Goal: Task Accomplishment & Management: Manage account settings

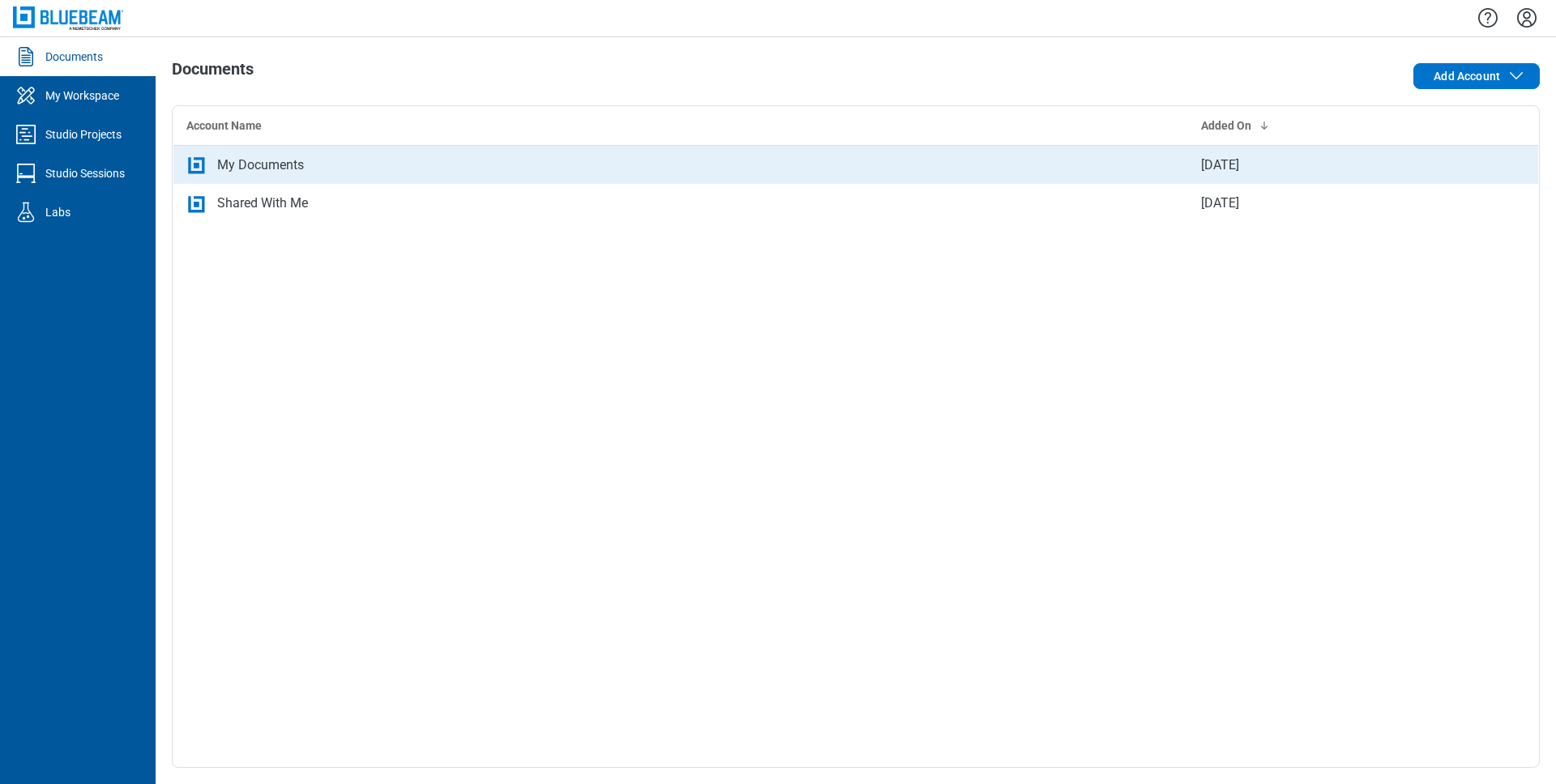
click at [284, 171] on div "My Documents" at bounding box center [261, 165] width 87 height 19
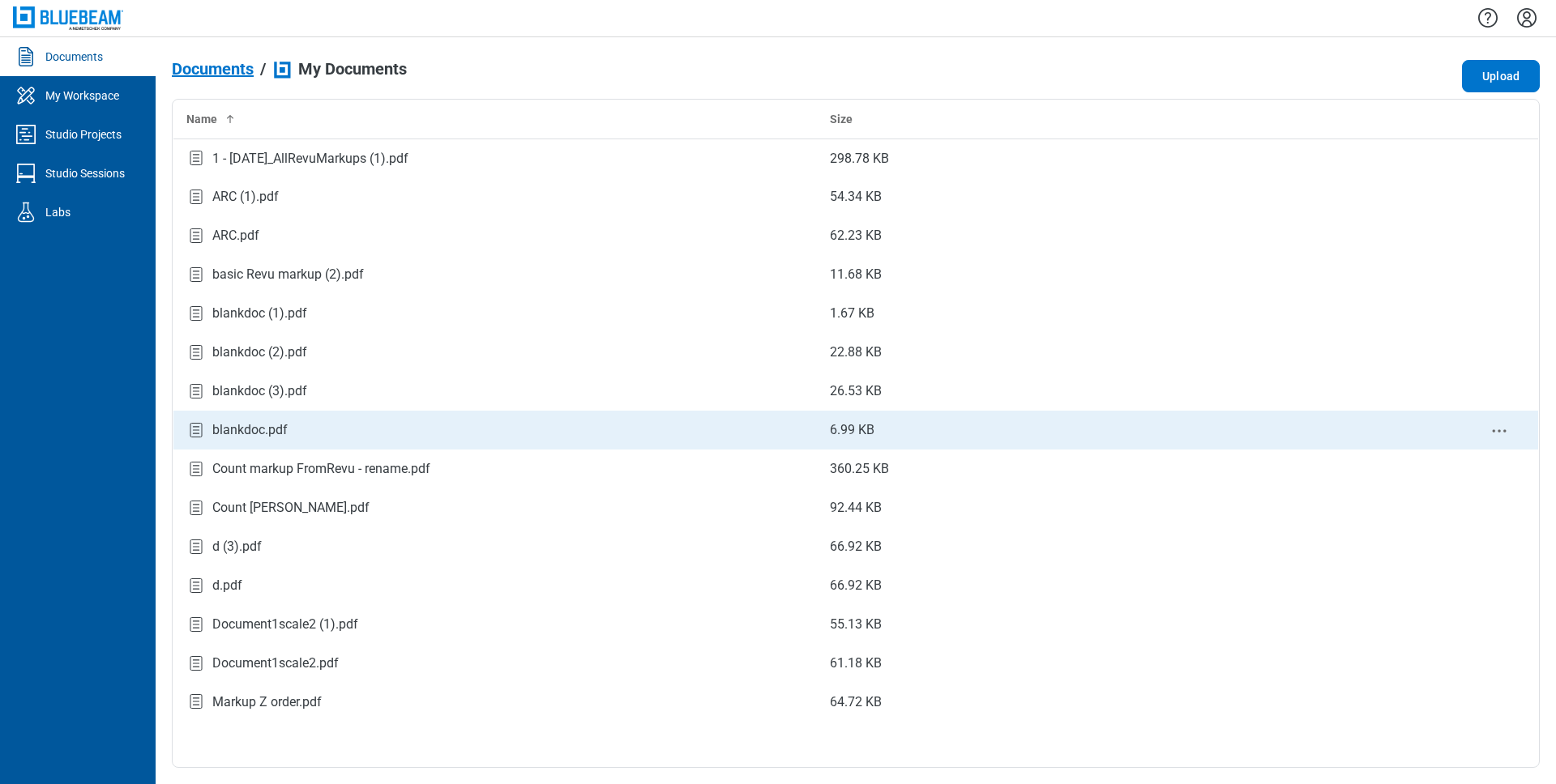
click at [271, 439] on div "blankdoc.pdf" at bounding box center [249, 430] width 75 height 19
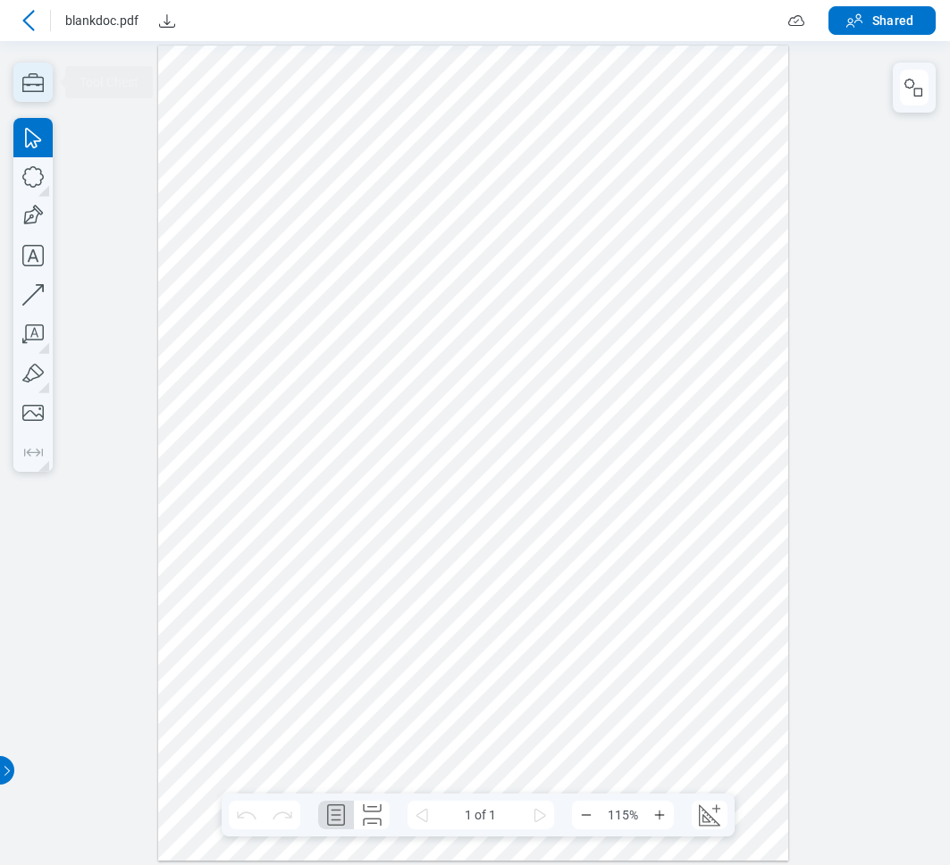
click at [42, 91] on icon "button" at bounding box center [32, 82] width 21 height 19
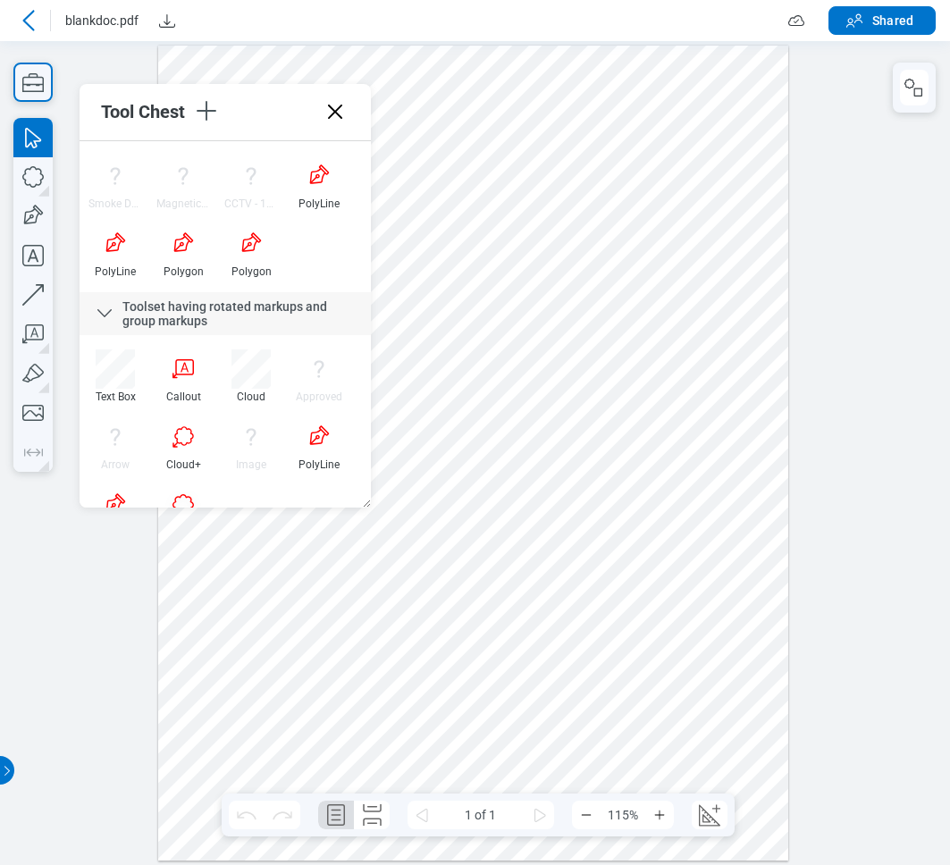
scroll to position [9931, 0]
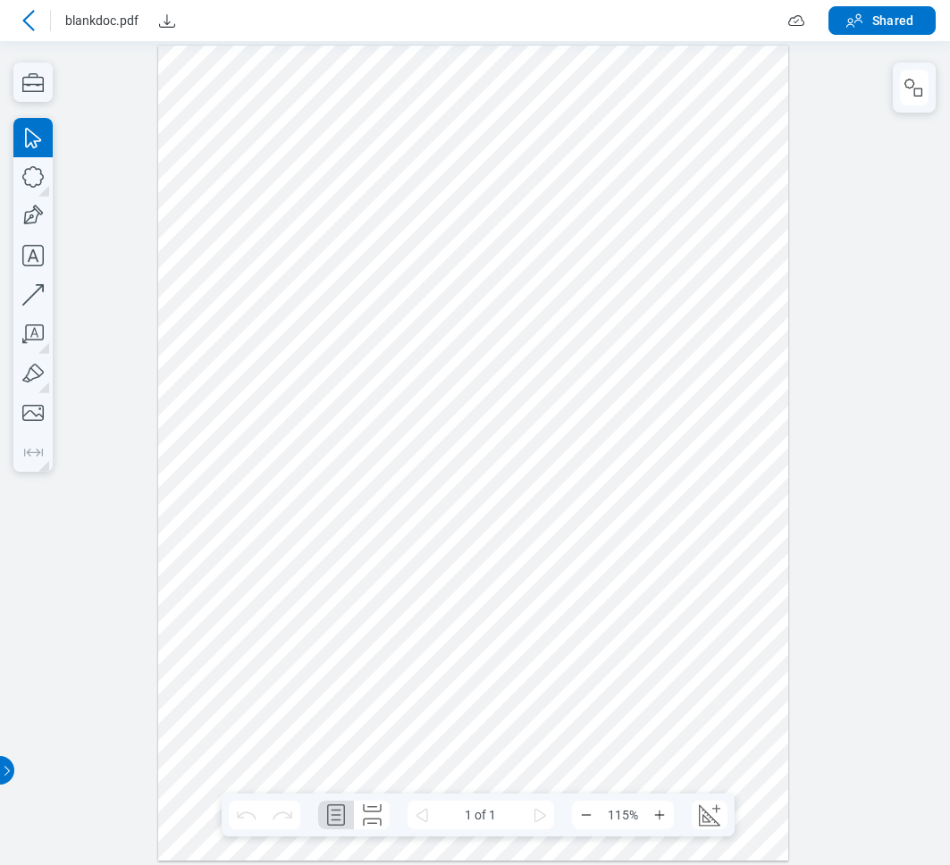
click at [29, 18] on icon at bounding box center [28, 20] width 21 height 21
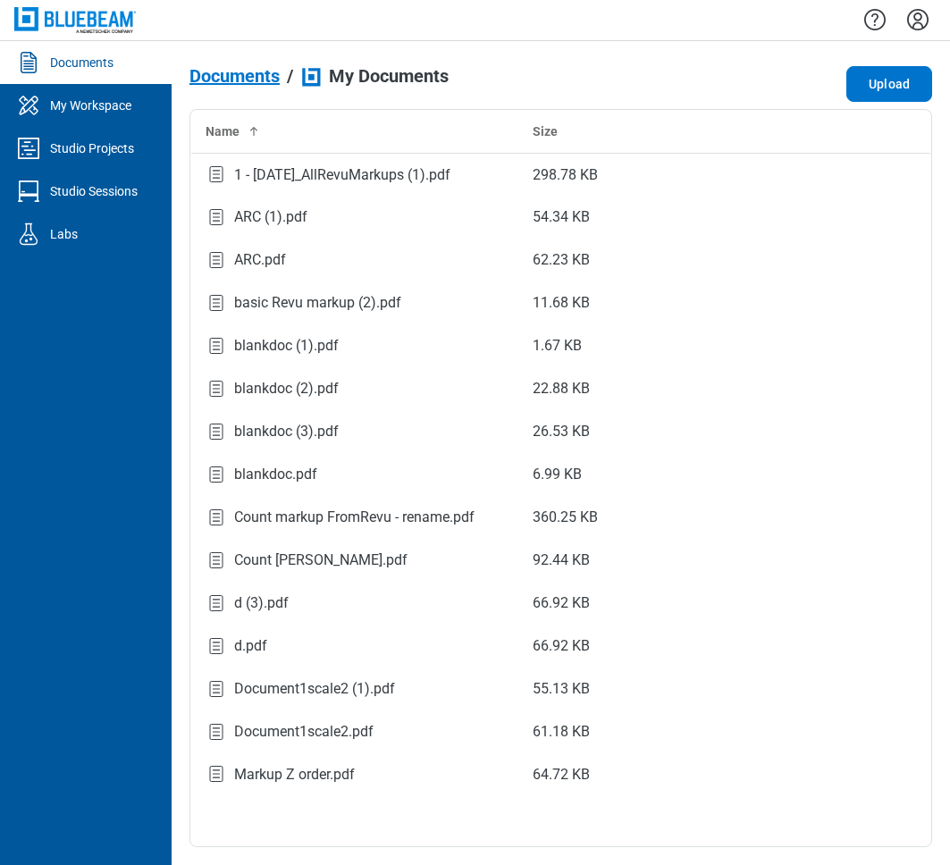
click at [926, 15] on icon "Settings" at bounding box center [917, 19] width 21 height 21
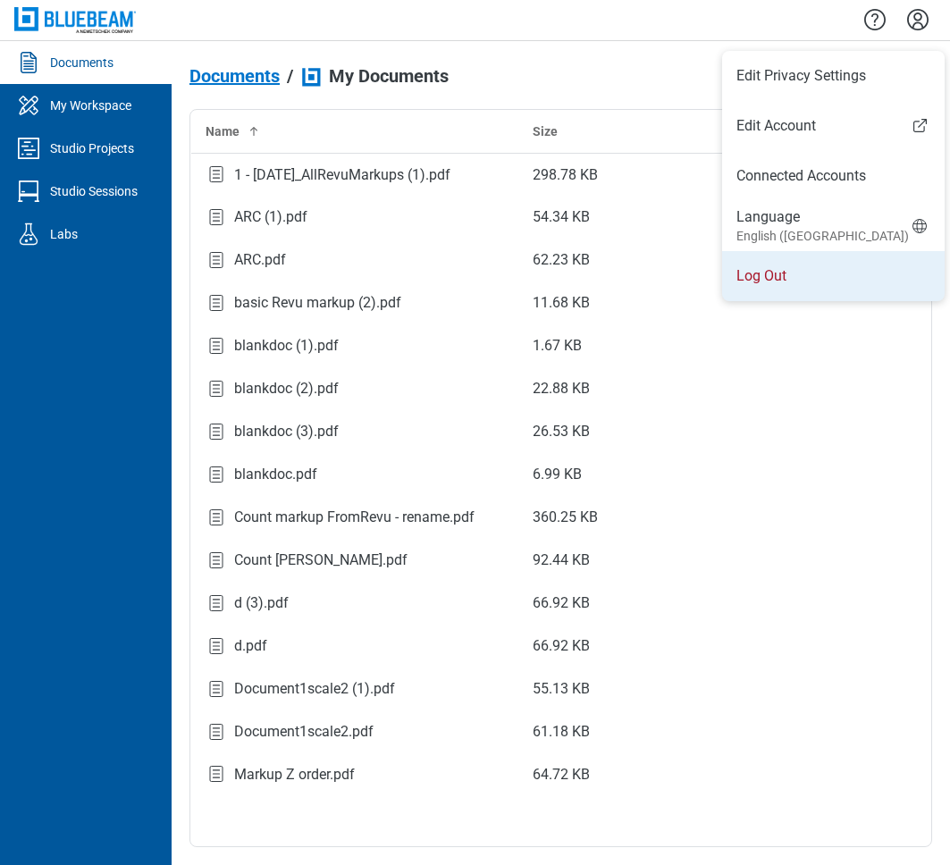
click at [773, 276] on li "Log Out" at bounding box center [833, 276] width 223 height 50
